Goal: Task Accomplishment & Management: Use online tool/utility

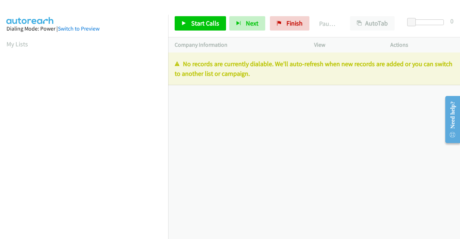
drag, startPoint x: 280, startPoint y: 77, endPoint x: 168, endPoint y: 66, distance: 112.5
click at [168, 34] on main "Start Calls Pause Next Finish Paused AutoTab AutoTab 0 Company Information Info…" at bounding box center [230, 17] width 460 height 34
click at [269, 75] on p "No records are currently dialable. We'll auto-refresh when new records are adde…" at bounding box center [314, 68] width 279 height 19
drag, startPoint x: 275, startPoint y: 77, endPoint x: 172, endPoint y: 66, distance: 103.6
click at [172, 66] on div "No records are currently dialable. We'll auto-refresh when new records are adde…" at bounding box center [314, 68] width 292 height 33
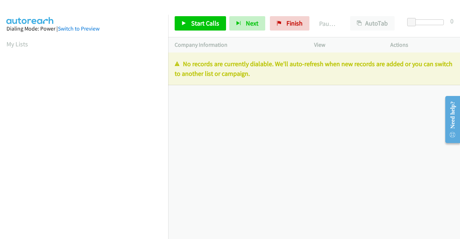
copy p "No records are currently dialable. We'll auto-refresh when new records are adde…"
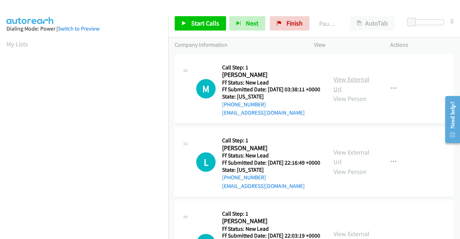
click at [348, 84] on link "View External Url" at bounding box center [351, 84] width 36 height 18
click at [343, 164] on link "View External Url" at bounding box center [351, 157] width 36 height 18
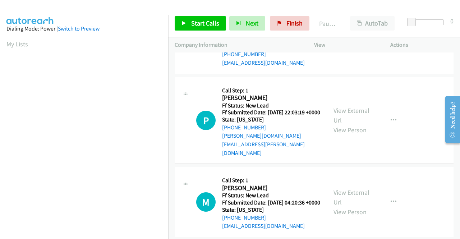
scroll to position [144, 0]
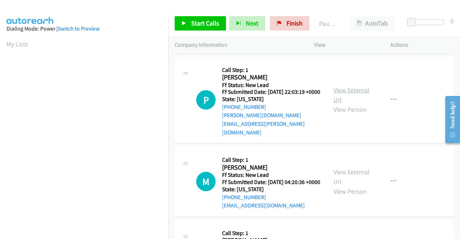
click at [346, 100] on link "View External Url" at bounding box center [351, 95] width 36 height 18
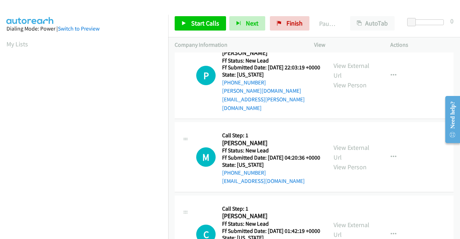
scroll to position [180, 0]
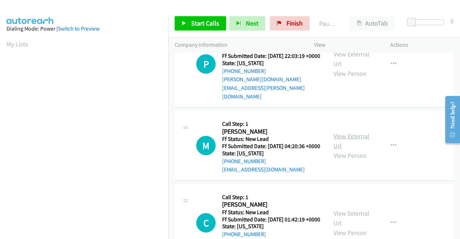
click at [343, 147] on link "View External Url" at bounding box center [351, 141] width 36 height 18
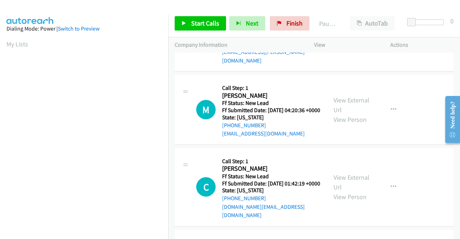
scroll to position [251, 0]
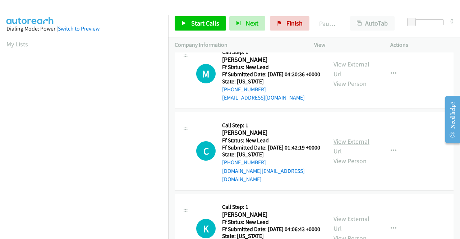
click at [341, 148] on link "View External Url" at bounding box center [351, 146] width 36 height 18
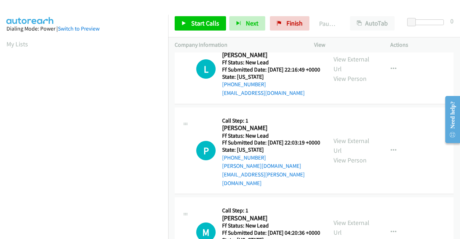
scroll to position [79, 0]
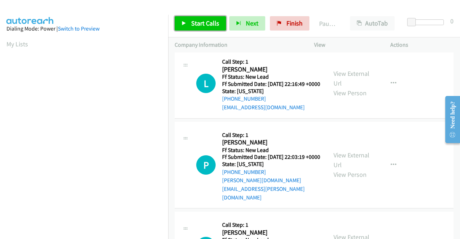
click at [192, 24] on span "Start Calls" at bounding box center [205, 23] width 28 height 8
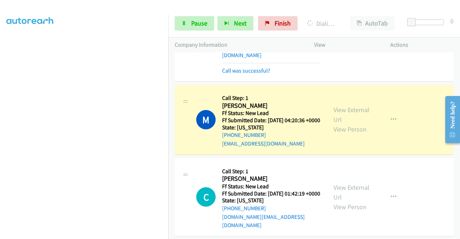
scroll to position [0, 0]
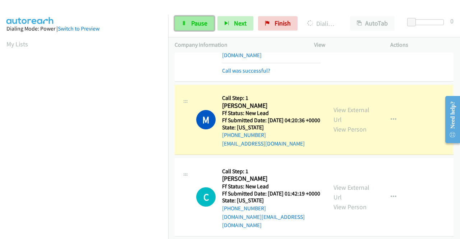
click at [201, 26] on span "Pause" at bounding box center [199, 23] width 16 height 8
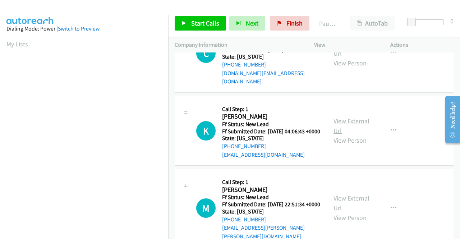
scroll to position [410, 0]
click at [344, 133] on link "View External Url" at bounding box center [351, 126] width 36 height 18
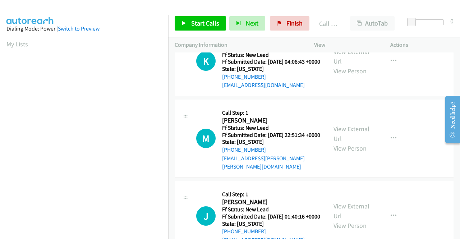
scroll to position [482, 0]
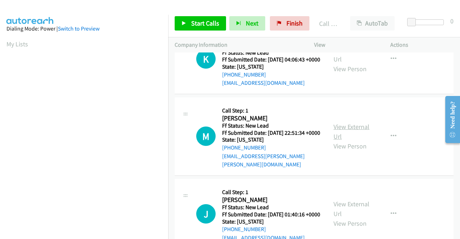
click at [336, 140] on link "View External Url" at bounding box center [351, 131] width 36 height 18
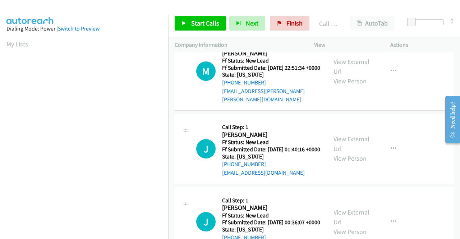
scroll to position [554, 0]
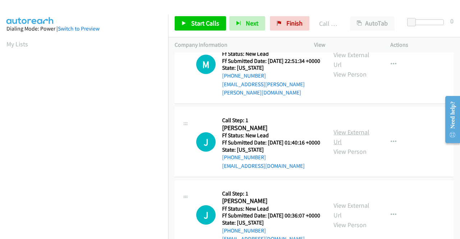
click at [337, 146] on link "View External Url" at bounding box center [351, 137] width 36 height 18
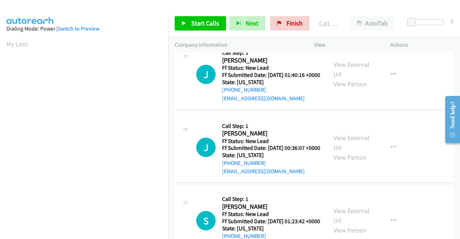
scroll to position [626, 0]
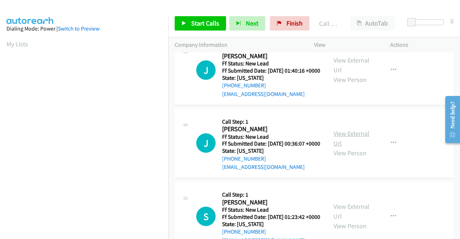
click at [334, 147] on link "View External Url" at bounding box center [351, 138] width 36 height 18
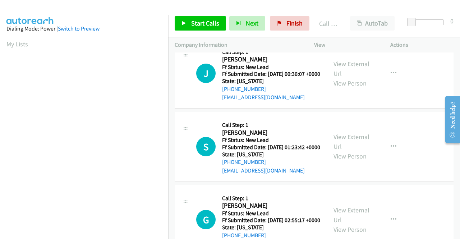
scroll to position [697, 0]
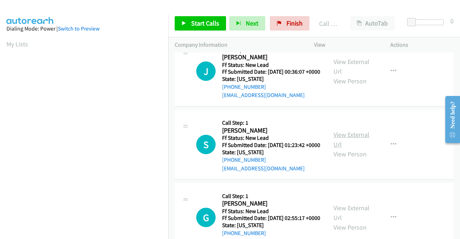
click at [348, 148] on link "View External Url" at bounding box center [351, 139] width 36 height 18
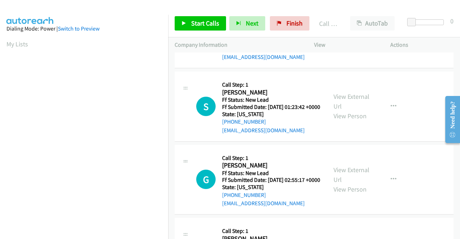
scroll to position [769, 0]
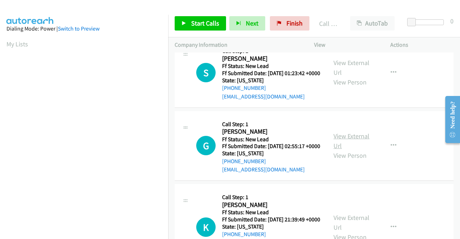
click at [356, 150] on link "View External Url" at bounding box center [351, 141] width 36 height 18
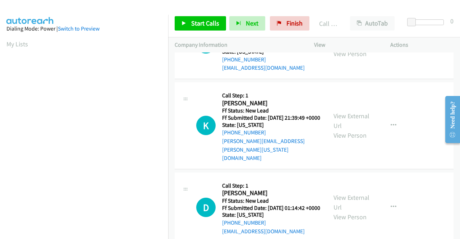
scroll to position [877, 0]
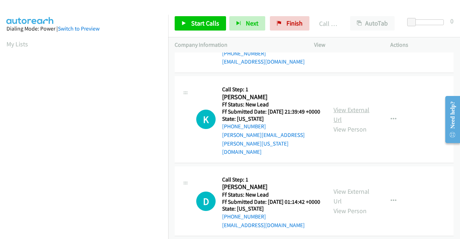
click at [339, 124] on link "View External Url" at bounding box center [351, 115] width 36 height 18
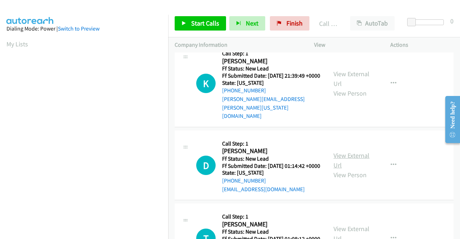
click at [339, 169] on link "View External Url" at bounding box center [351, 160] width 36 height 18
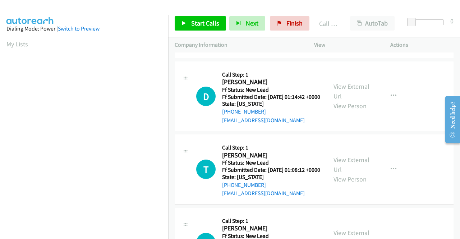
scroll to position [985, 0]
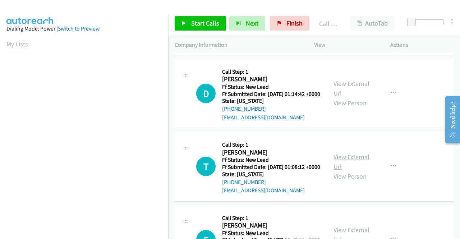
click at [349, 171] on link "View External Url" at bounding box center [351, 162] width 36 height 18
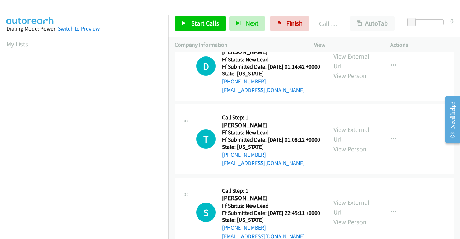
scroll to position [1057, 0]
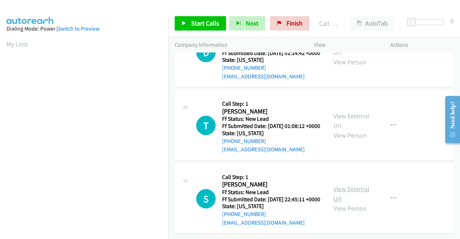
click at [361, 203] on link "View External Url" at bounding box center [351, 194] width 36 height 18
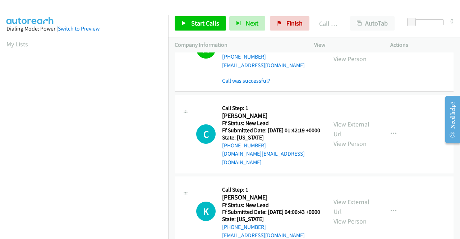
scroll to position [294, 0]
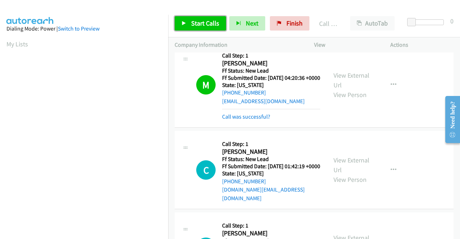
click at [205, 23] on span "Start Calls" at bounding box center [205, 23] width 28 height 8
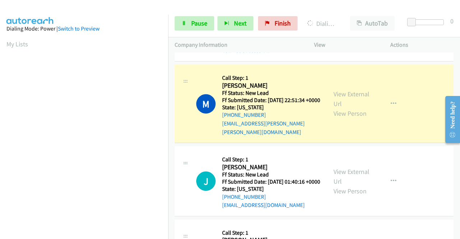
scroll to position [164, 0]
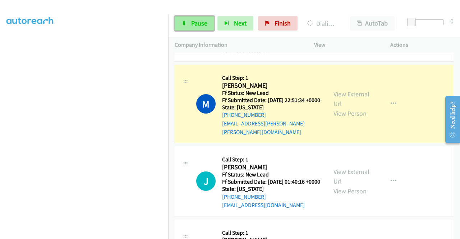
click at [189, 22] on link "Pause" at bounding box center [195, 23] width 40 height 14
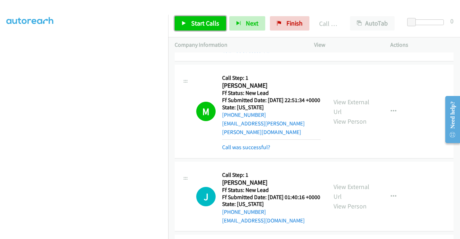
click at [209, 23] on span "Start Calls" at bounding box center [205, 23] width 28 height 8
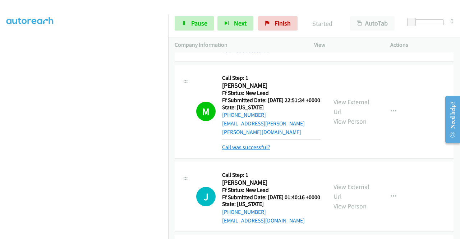
click at [240, 150] on link "Call was successful?" at bounding box center [246, 147] width 48 height 7
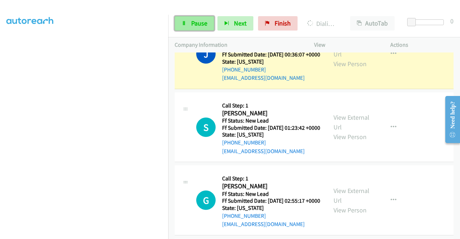
click at [194, 23] on span "Pause" at bounding box center [199, 23] width 16 height 8
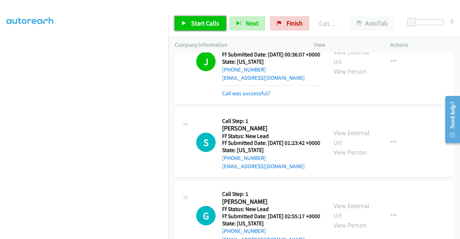
click at [206, 20] on span "Start Calls" at bounding box center [205, 23] width 28 height 8
click at [198, 22] on span "Start Calls" at bounding box center [205, 23] width 28 height 8
click at [191, 23] on span "Start Calls" at bounding box center [205, 23] width 28 height 8
click at [200, 25] on span "Start Calls" at bounding box center [205, 23] width 28 height 8
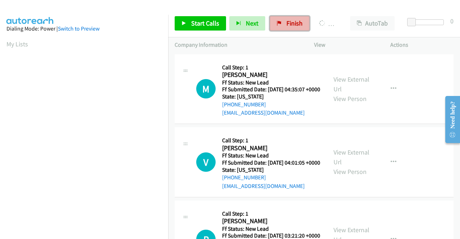
click at [277, 19] on link "Finish" at bounding box center [290, 23] width 40 height 14
click at [358, 83] on link "View External Url" at bounding box center [351, 84] width 36 height 18
click at [358, 160] on link "View External Url" at bounding box center [351, 157] width 36 height 18
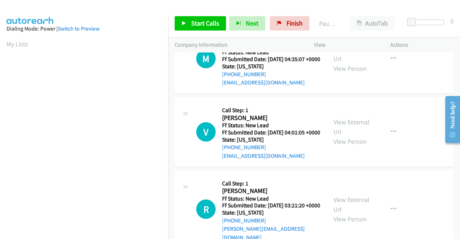
scroll to position [72, 0]
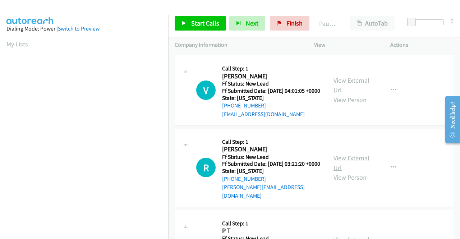
click at [348, 169] on link "View External Url" at bounding box center [351, 163] width 36 height 18
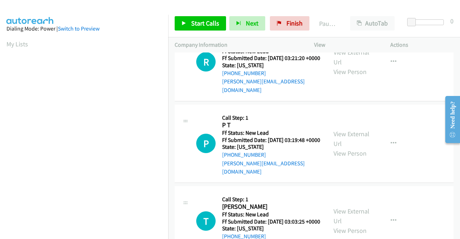
scroll to position [180, 0]
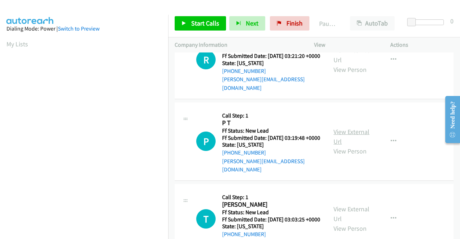
click at [350, 145] on link "View External Url" at bounding box center [351, 137] width 36 height 18
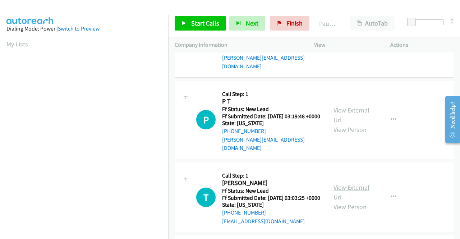
scroll to position [215, 0]
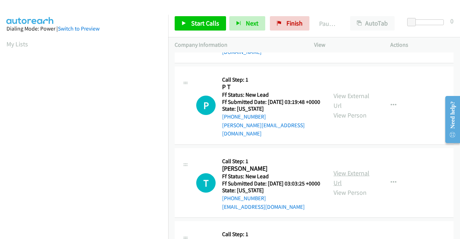
click at [339, 187] on link "View External Url" at bounding box center [351, 178] width 36 height 18
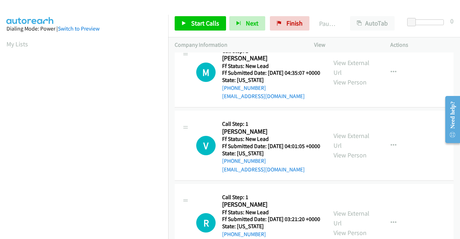
scroll to position [0, 0]
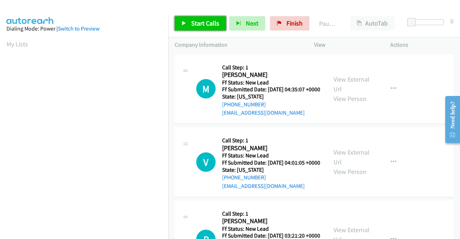
click at [201, 18] on link "Start Calls" at bounding box center [200, 23] width 51 height 14
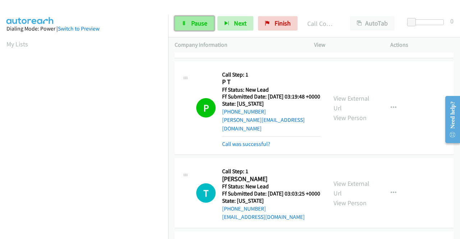
click at [198, 21] on span "Pause" at bounding box center [199, 23] width 16 height 8
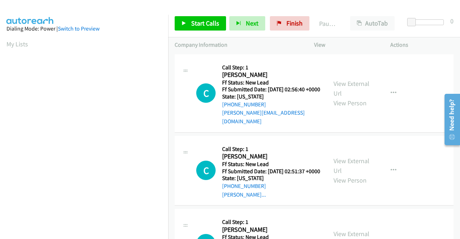
click at [338, 88] on div "View External Url View Person" at bounding box center [351, 93] width 37 height 29
click at [341, 82] on link "View External Url" at bounding box center [351, 88] width 36 height 18
click at [355, 163] on link "View External Url" at bounding box center [351, 166] width 36 height 18
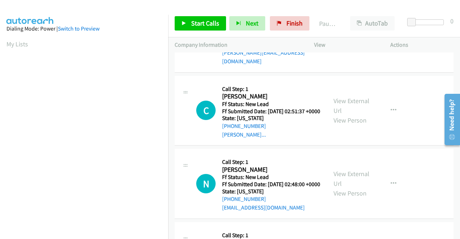
scroll to position [72, 0]
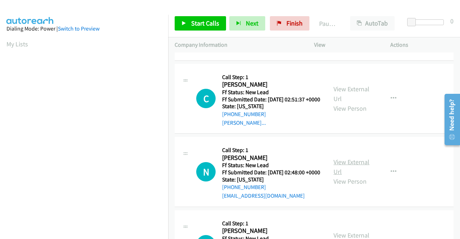
click at [343, 169] on link "View External Url" at bounding box center [351, 167] width 36 height 18
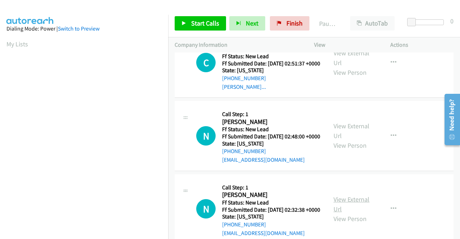
click at [333, 213] on link "View External Url" at bounding box center [351, 204] width 36 height 18
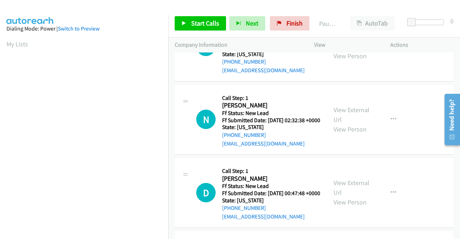
scroll to position [251, 0]
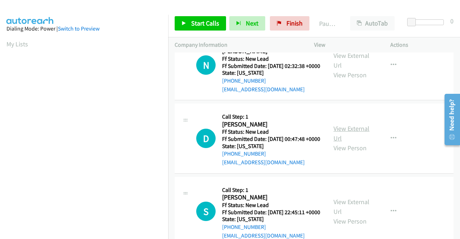
click at [347, 142] on link "View External Url" at bounding box center [351, 133] width 36 height 18
click at [184, 25] on icon at bounding box center [183, 23] width 5 height 5
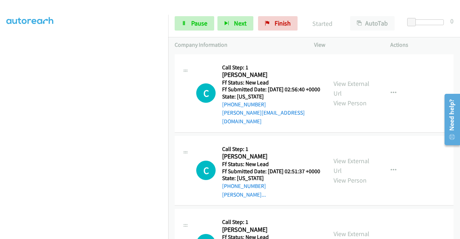
scroll to position [164, 0]
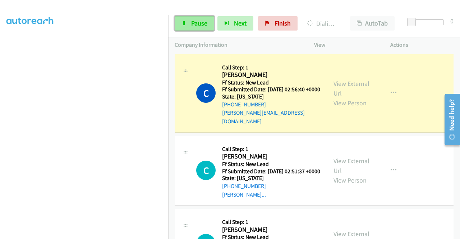
click at [186, 21] on link "Pause" at bounding box center [195, 23] width 40 height 14
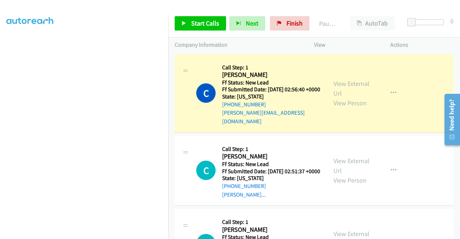
scroll to position [0, 0]
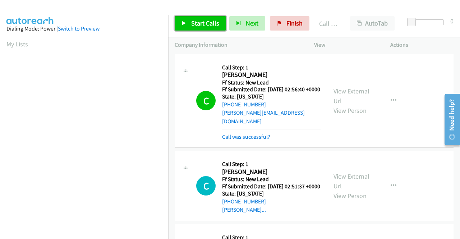
click at [211, 17] on link "Start Calls" at bounding box center [200, 23] width 51 height 14
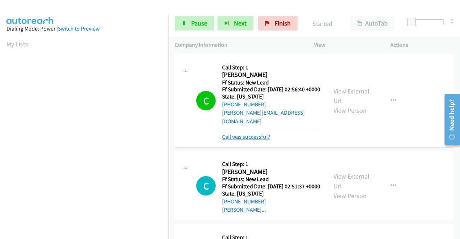
click at [248, 138] on link "Call was successful?" at bounding box center [246, 136] width 48 height 7
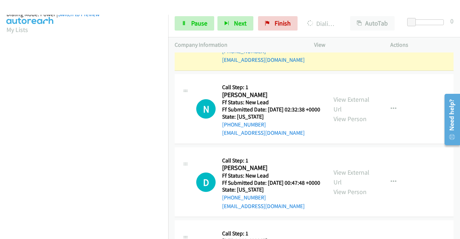
scroll to position [164, 0]
click at [191, 22] on span "Pause" at bounding box center [199, 23] width 16 height 8
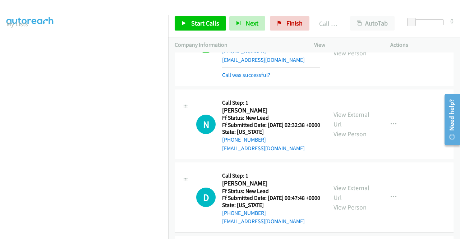
scroll to position [231, 0]
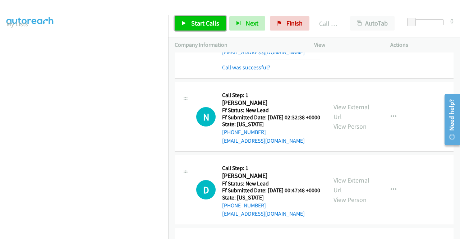
click at [201, 23] on span "Start Calls" at bounding box center [205, 23] width 28 height 8
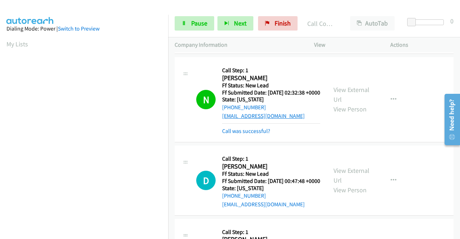
scroll to position [266, 0]
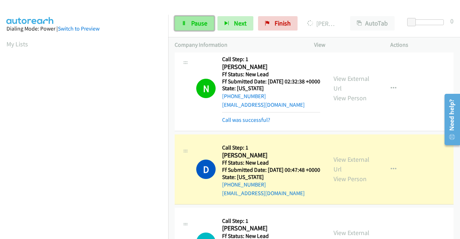
click at [200, 24] on span "Pause" at bounding box center [199, 23] width 16 height 8
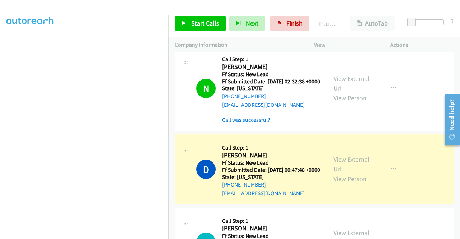
scroll to position [0, 0]
